Goal: Task Accomplishment & Management: Manage account settings

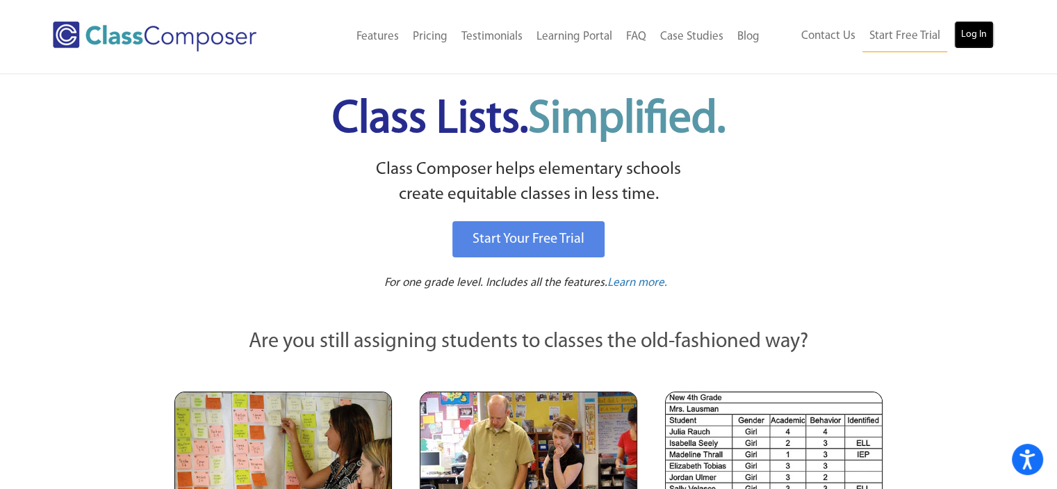
drag, startPoint x: 976, startPoint y: 29, endPoint x: 990, endPoint y: 29, distance: 13.9
click at [990, 29] on link "Log In" at bounding box center [974, 35] width 40 height 28
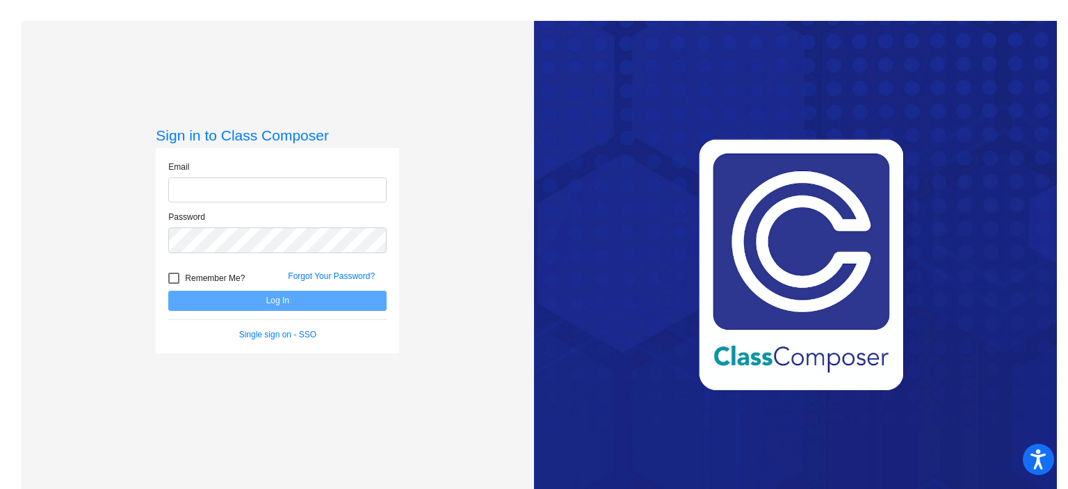
type input "[PERSON_NAME][EMAIL_ADDRESS][DOMAIN_NAME]"
click at [266, 306] on button "Log In" at bounding box center [277, 301] width 218 height 20
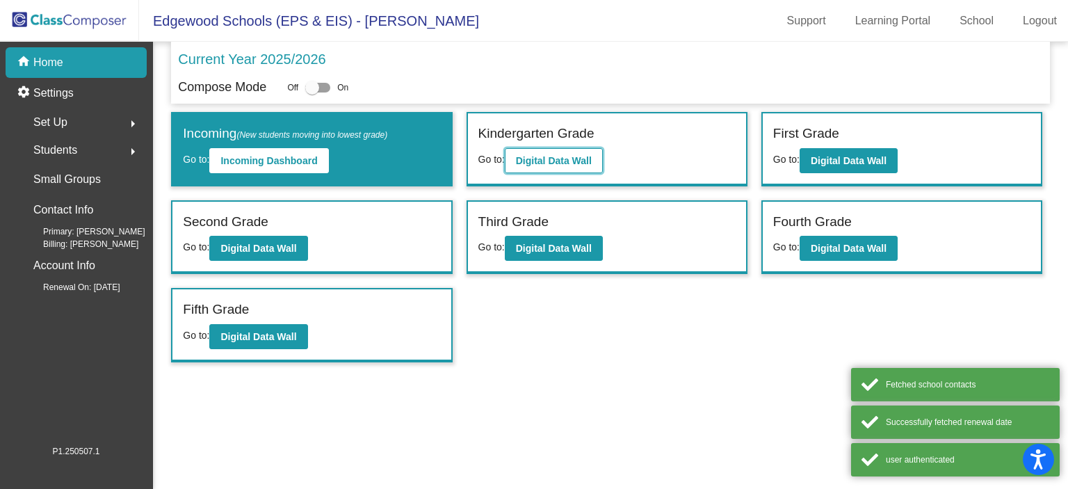
click at [572, 165] on b "Digital Data Wall" at bounding box center [554, 160] width 76 height 11
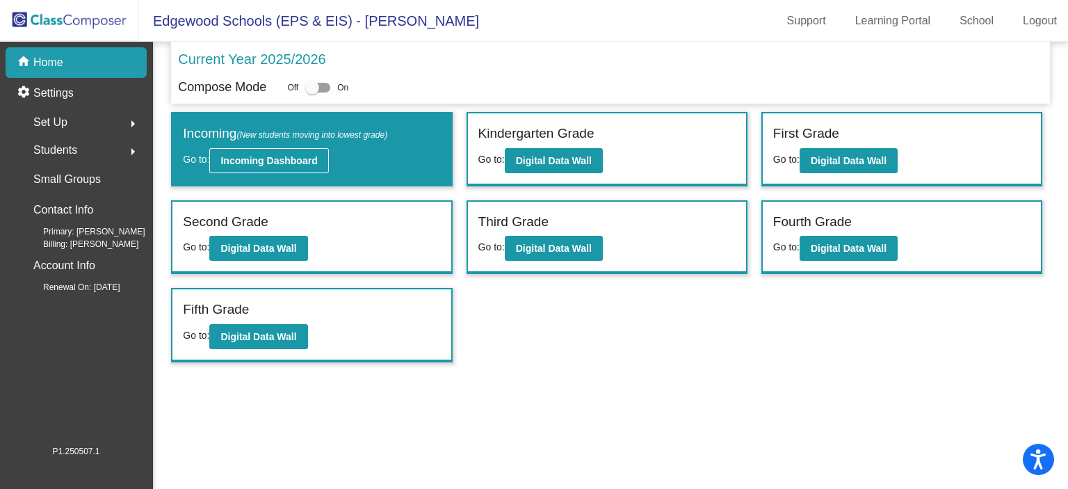
click at [260, 155] on b "Incoming Dashboard" at bounding box center [268, 160] width 97 height 11
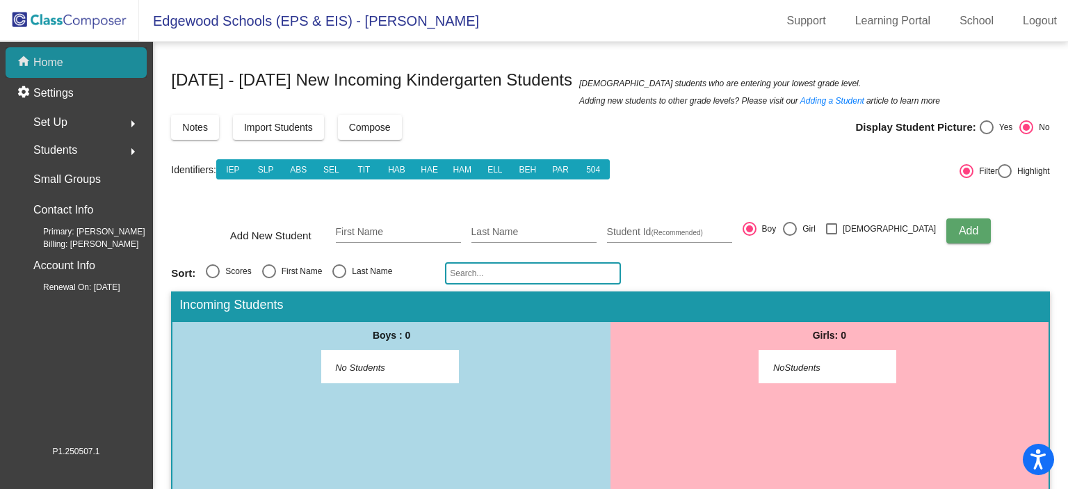
click at [53, 70] on p "Home" at bounding box center [48, 62] width 30 height 17
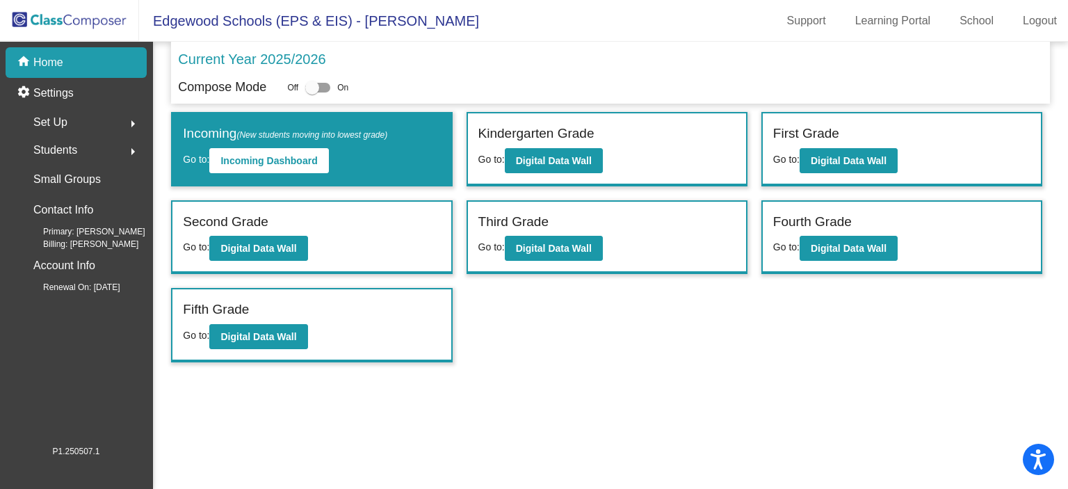
click at [314, 86] on div at bounding box center [312, 88] width 14 height 14
click at [312, 92] on input "checkbox" at bounding box center [311, 92] width 1 height 1
checkbox input "true"
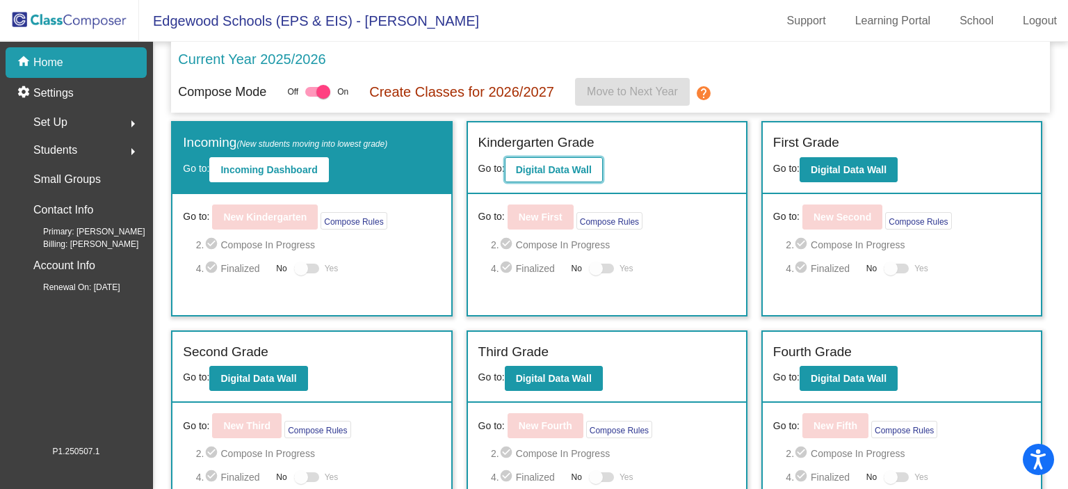
click at [585, 172] on b "Digital Data Wall" at bounding box center [554, 169] width 76 height 11
